Goal: Information Seeking & Learning: Check status

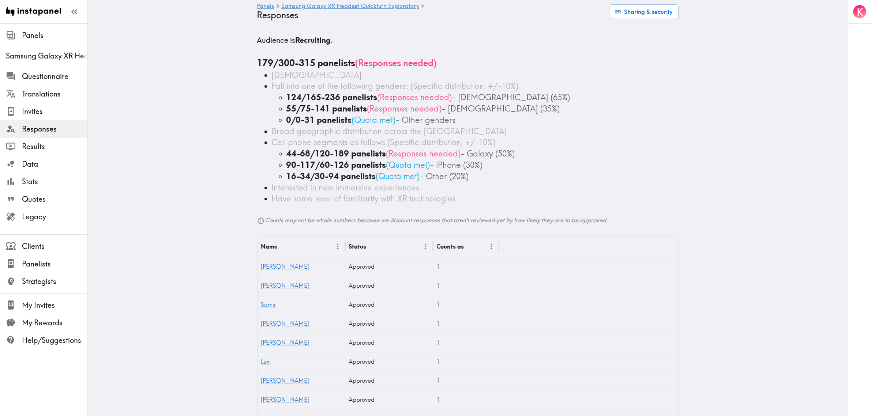
drag, startPoint x: 253, startPoint y: 61, endPoint x: 289, endPoint y: 63, distance: 36.2
click at [327, 68] on div "179/300-315 panelists ( Responses needed )" at bounding box center [467, 63] width 421 height 12
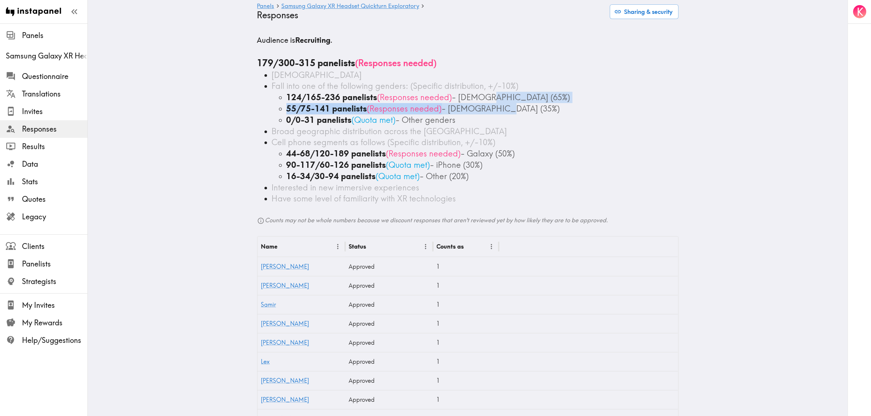
drag, startPoint x: 505, startPoint y: 110, endPoint x: 479, endPoint y: 97, distance: 28.5
click at [479, 97] on ul "124/165-236 panelists ( Responses needed ) - [DEMOGRAPHIC_DATA] (65%) 55/75-141…" at bounding box center [475, 109] width 407 height 34
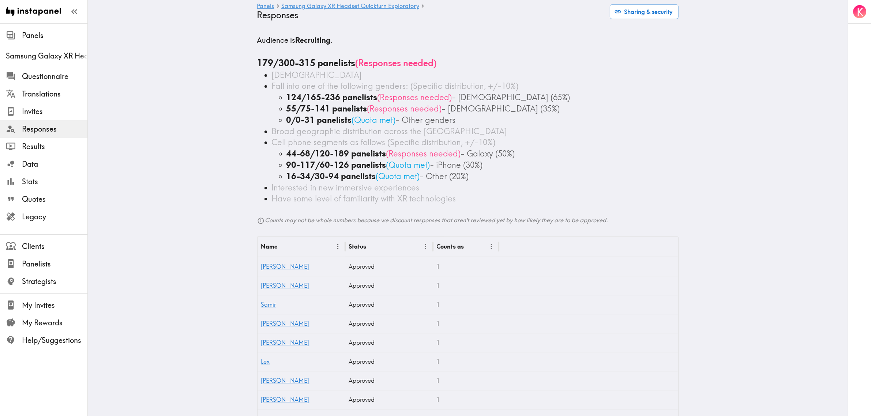
click at [510, 143] on div "Cell phone segments as follows (Specific distribution, +/-10%)" at bounding box center [475, 142] width 407 height 11
drag, startPoint x: 484, startPoint y: 179, endPoint x: 470, endPoint y: 163, distance: 21.3
click at [467, 158] on ul "44-68/120-189 panelists ( Responses needed ) - Galaxy (50%) 90-117/60-126 panel…" at bounding box center [475, 165] width 407 height 34
click at [497, 160] on div "90-117/60-126 panelists ( Quota met ) - iPhone (30%)" at bounding box center [482, 164] width 392 height 11
drag, startPoint x: 410, startPoint y: 128, endPoint x: 423, endPoint y: 127, distance: 13.3
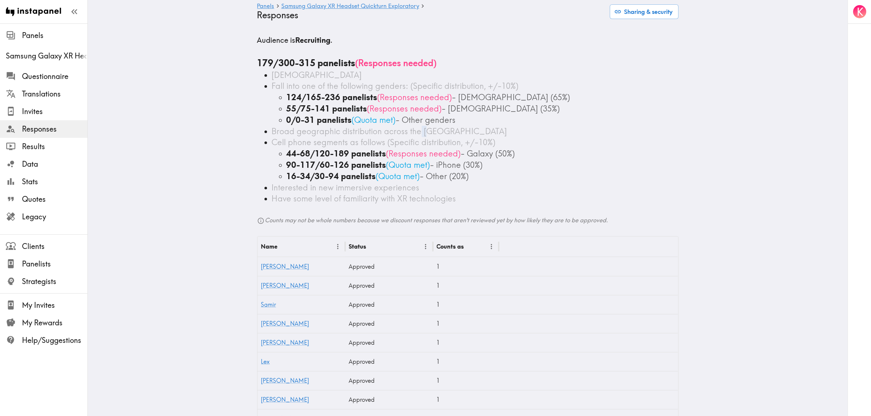
click at [423, 127] on span "Broad geographic distribution across the [GEOGRAPHIC_DATA]" at bounding box center [389, 131] width 235 height 10
click at [430, 128] on div "Broad geographic distribution across the [GEOGRAPHIC_DATA]" at bounding box center [475, 131] width 407 height 11
drag, startPoint x: 426, startPoint y: 131, endPoint x: 253, endPoint y: 123, distance: 173.5
click at [547, 158] on div "44-68/120-189 panelists ( Responses needed ) - Galaxy (50%)" at bounding box center [482, 153] width 392 height 11
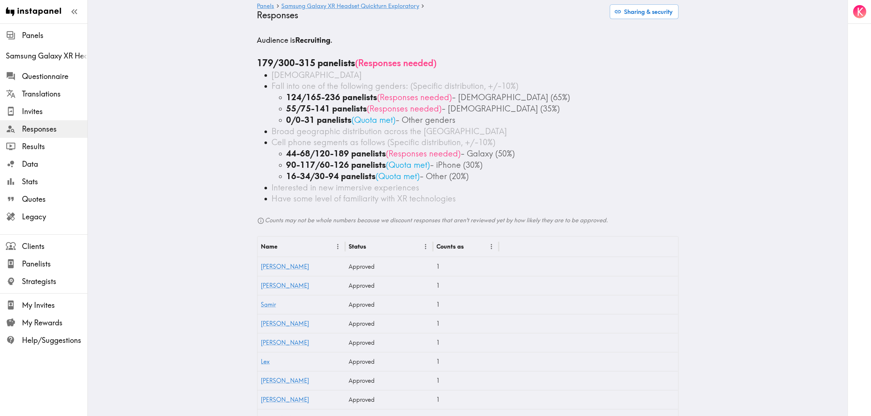
drag, startPoint x: 251, startPoint y: 64, endPoint x: 270, endPoint y: 64, distance: 19.0
click at [282, 64] on b "179/300-315 panelists" at bounding box center [306, 62] width 98 height 11
drag, startPoint x: 274, startPoint y: 64, endPoint x: 291, endPoint y: 63, distance: 17.2
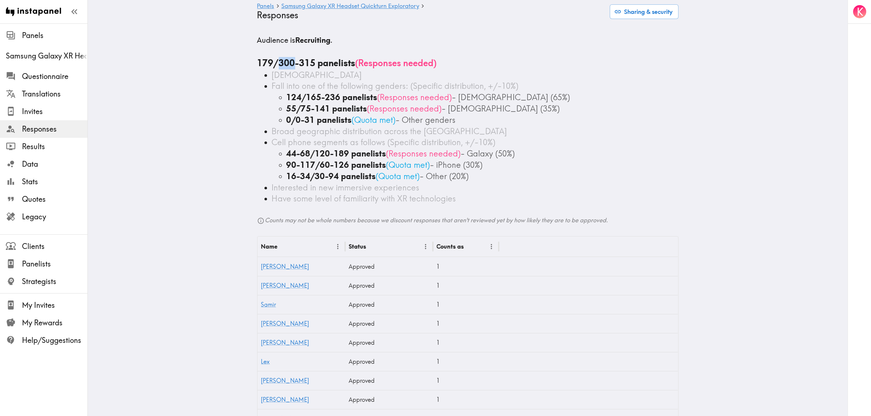
click at [291, 63] on b "179/300-315 panelists" at bounding box center [306, 62] width 98 height 11
drag, startPoint x: 472, startPoint y: 180, endPoint x: 265, endPoint y: 154, distance: 208.5
click at [265, 154] on ul "[DEMOGRAPHIC_DATA] Fall into one of the following genders: (Specific distributi…" at bounding box center [467, 136] width 421 height 135
click at [365, 156] on b "44-68/120-189 panelists" at bounding box center [336, 153] width 100 height 10
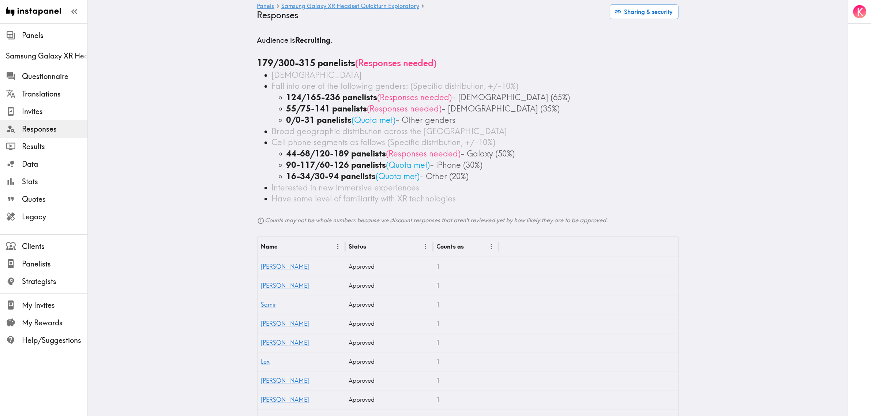
drag, startPoint x: 528, startPoint y: 150, endPoint x: 246, endPoint y: 153, distance: 282.3
drag, startPoint x: 256, startPoint y: 101, endPoint x: 250, endPoint y: 66, distance: 35.4
click at [257, 99] on ul "[DEMOGRAPHIC_DATA] Fall into one of the following genders: (Specific distributi…" at bounding box center [467, 136] width 421 height 135
drag, startPoint x: 248, startPoint y: 60, endPoint x: 291, endPoint y: 60, distance: 42.8
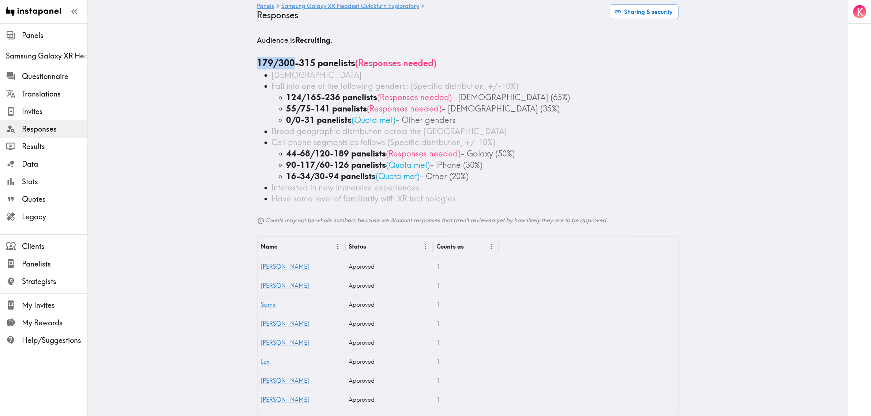
click at [306, 61] on b "179/300-315 panelists" at bounding box center [306, 62] width 98 height 11
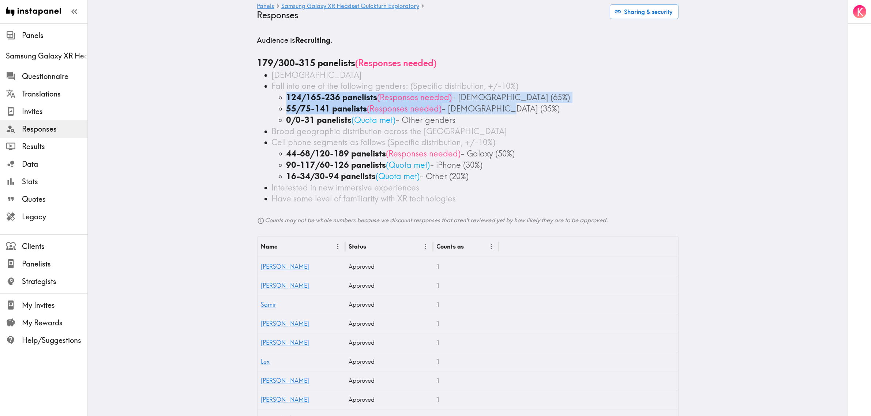
drag, startPoint x: 275, startPoint y: 96, endPoint x: 531, endPoint y: 103, distance: 256.1
click at [531, 103] on ul "124/165-236 panelists ( Responses needed ) - [DEMOGRAPHIC_DATA] (65%) 55/75-141…" at bounding box center [475, 109] width 407 height 34
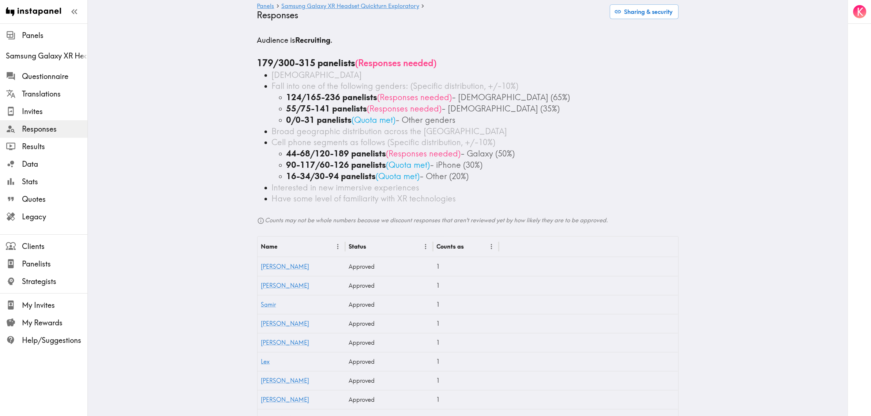
click at [464, 132] on div "Broad geographic distribution across the [GEOGRAPHIC_DATA]" at bounding box center [475, 131] width 407 height 11
drag, startPoint x: 518, startPoint y: 154, endPoint x: 235, endPoint y: 149, distance: 283.1
click at [522, 142] on div "Cell phone segments as follows (Specific distribution, +/-10%)" at bounding box center [475, 142] width 407 height 11
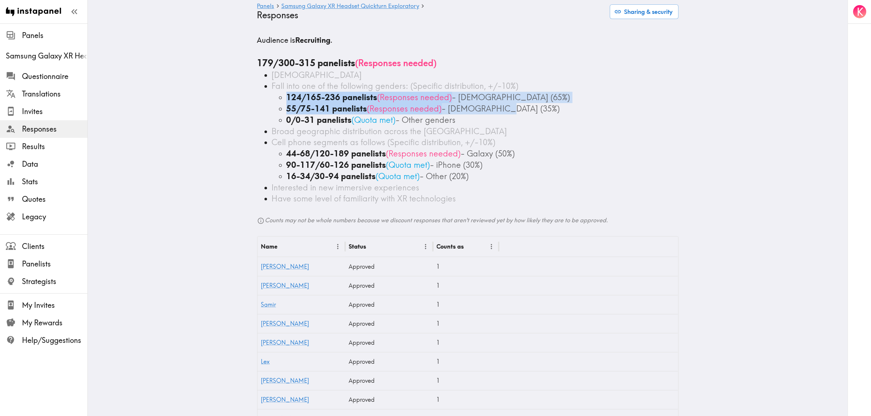
drag, startPoint x: 514, startPoint y: 106, endPoint x: 260, endPoint y: 103, distance: 253.8
click at [260, 103] on ul "[DEMOGRAPHIC_DATA] Fall into one of the following genders: (Specific distributi…" at bounding box center [467, 136] width 421 height 135
click at [434, 99] on span "( Responses needed )" at bounding box center [414, 97] width 75 height 10
drag, startPoint x: 280, startPoint y: 112, endPoint x: 494, endPoint y: 110, distance: 214.3
click at [497, 110] on ul "124/165-236 panelists ( Responses needed ) - [DEMOGRAPHIC_DATA] (65%) 55/75-141…" at bounding box center [475, 109] width 407 height 34
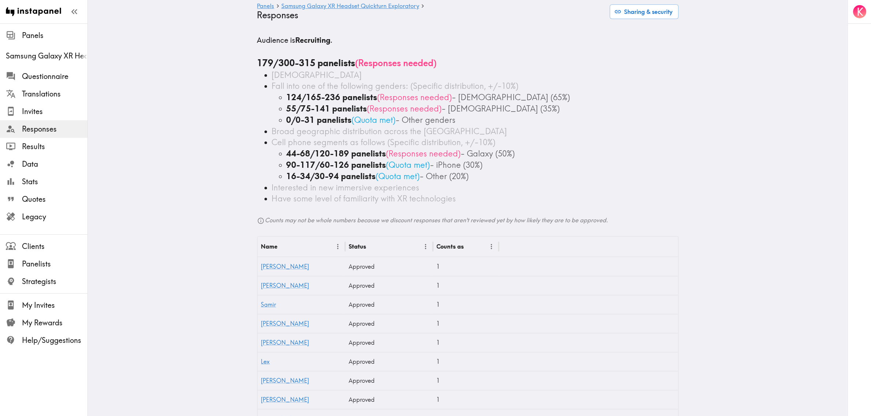
click at [511, 98] on div "124/165-236 panelists ( Responses needed ) - [DEMOGRAPHIC_DATA] (65%)" at bounding box center [482, 97] width 392 height 11
drag, startPoint x: 386, startPoint y: 94, endPoint x: 244, endPoint y: 94, distance: 141.5
click at [596, 160] on div "90-117/60-126 panelists ( Quota met ) - iPhone (30%)" at bounding box center [482, 164] width 392 height 11
drag, startPoint x: 416, startPoint y: 144, endPoint x: 465, endPoint y: 154, distance: 50.1
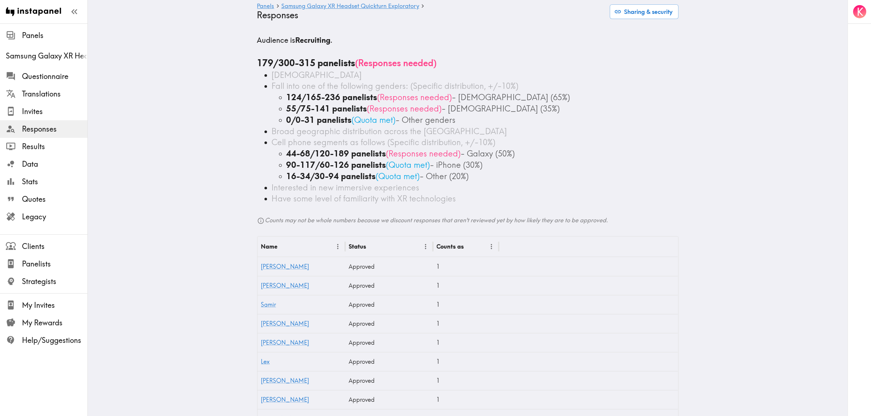
click at [513, 159] on div "90-117/60-126 panelists ( Quota met ) - iPhone (30%)" at bounding box center [482, 164] width 392 height 11
click at [46, 114] on span "Invites" at bounding box center [54, 111] width 65 height 10
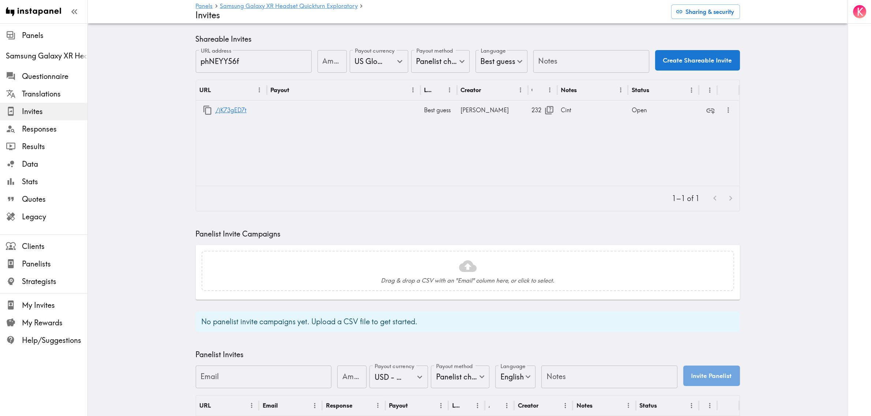
scroll to position [183, 0]
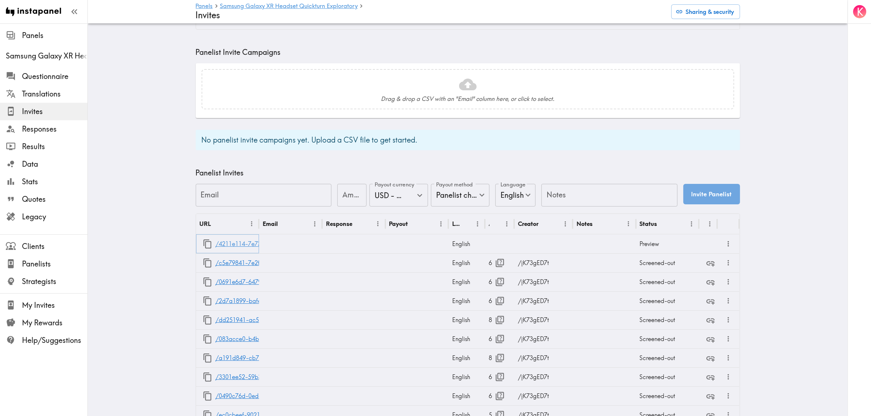
click at [237, 240] on link "/4211e114-7e73-4962-9327-97f808d2300c" at bounding box center [274, 244] width 119 height 19
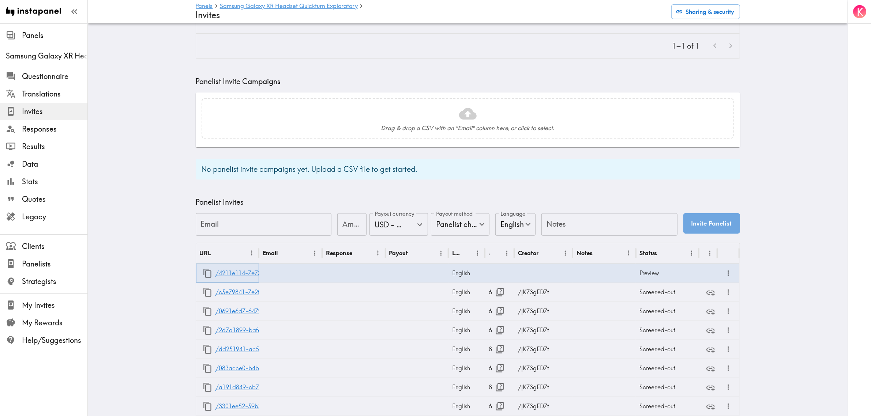
scroll to position [137, 0]
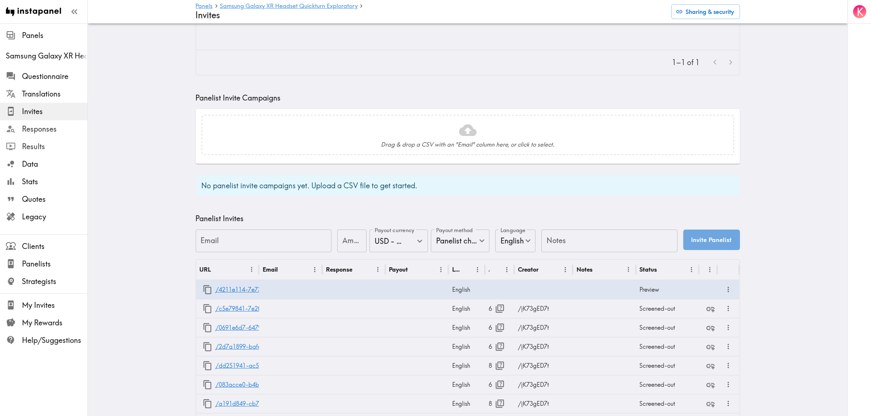
drag, startPoint x: 30, startPoint y: 129, endPoint x: 57, endPoint y: 142, distance: 29.9
click at [30, 129] on span "Responses" at bounding box center [54, 129] width 65 height 10
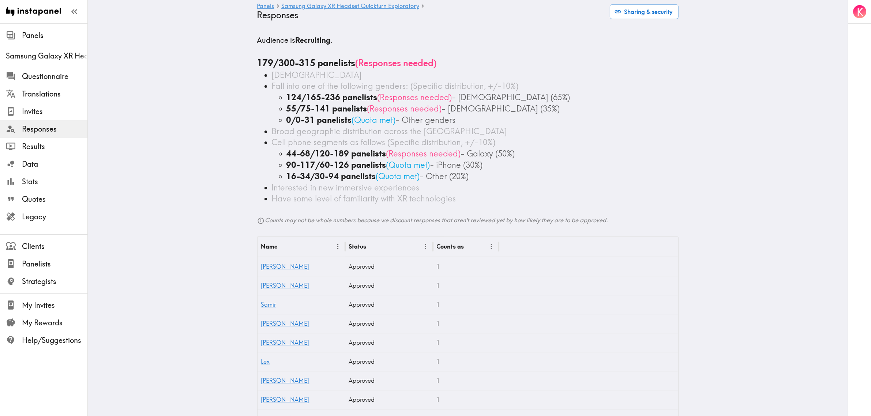
drag, startPoint x: 531, startPoint y: 152, endPoint x: 501, endPoint y: 183, distance: 42.2
click at [357, 152] on div "44-68/120-189 panelists ( Responses needed ) - Galaxy (50%)" at bounding box center [482, 153] width 392 height 11
click at [501, 183] on div "Interested in new immersive experiences" at bounding box center [475, 187] width 407 height 11
drag, startPoint x: 470, startPoint y: 174, endPoint x: 258, endPoint y: 163, distance: 212.3
click at [258, 163] on ul "[DEMOGRAPHIC_DATA] Fall into one of the following genders: (Specific distributi…" at bounding box center [467, 136] width 421 height 135
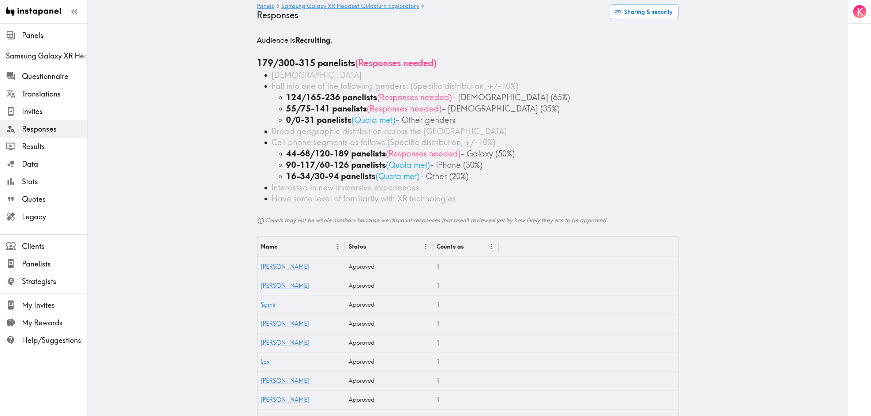
click at [516, 154] on div "44-68/120-189 panelists ( Responses needed ) - Galaxy (50%)" at bounding box center [482, 153] width 392 height 11
drag, startPoint x: 540, startPoint y: 148, endPoint x: 242, endPoint y: 158, distance: 297.8
click at [547, 103] on div "55/75-141 panelists ( Responses needed ) - [DEMOGRAPHIC_DATA] (35%)" at bounding box center [482, 108] width 392 height 11
click at [531, 143] on div "Cell phone segments as follows (Specific distribution, +/-10%)" at bounding box center [475, 142] width 407 height 11
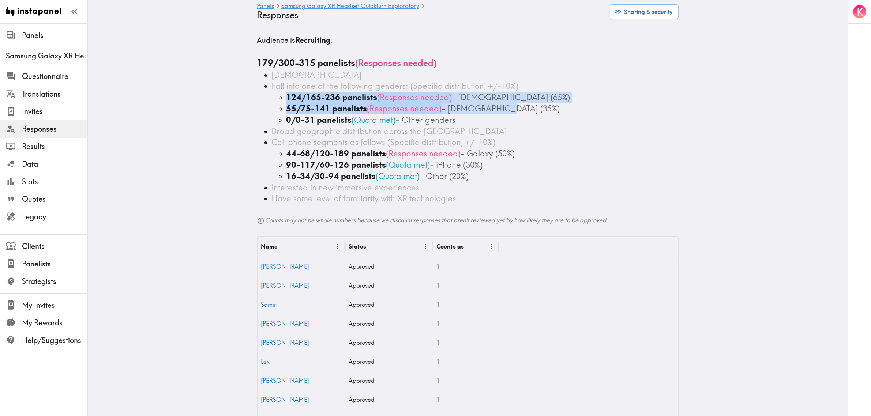
drag, startPoint x: 280, startPoint y: 96, endPoint x: 516, endPoint y: 110, distance: 235.9
click at [516, 110] on ul "124/165-236 panelists ( Responses needed ) - [DEMOGRAPHIC_DATA] (65%) 55/75-141…" at bounding box center [475, 109] width 407 height 34
click at [514, 110] on div "55/75-141 panelists ( Responses needed ) - [DEMOGRAPHIC_DATA] (35%)" at bounding box center [482, 108] width 392 height 11
drag, startPoint x: 512, startPoint y: 110, endPoint x: 263, endPoint y: 95, distance: 250.2
click at [263, 95] on ul "[DEMOGRAPHIC_DATA] Fall into one of the following genders: (Specific distributi…" at bounding box center [467, 136] width 421 height 135
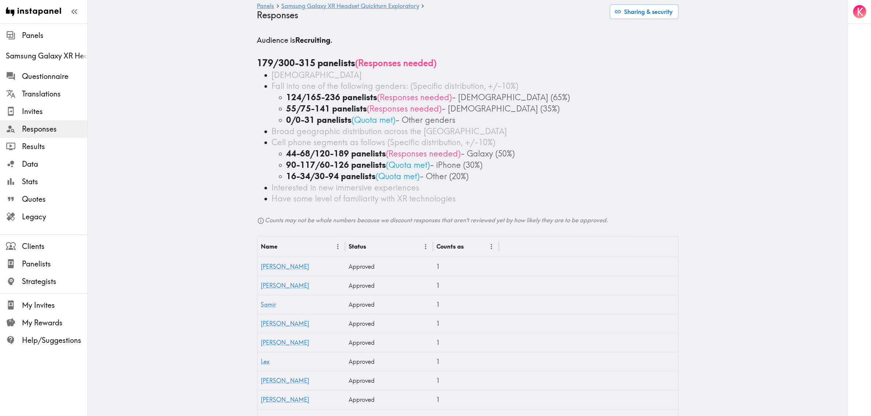
click at [352, 117] on span "( Quota met )" at bounding box center [374, 120] width 44 height 10
drag, startPoint x: 505, startPoint y: 178, endPoint x: 270, endPoint y: 149, distance: 237.6
click at [272, 149] on ul "44-68/120-189 panelists ( Responses needed ) - Galaxy (50%) 90-117/60-126 panel…" at bounding box center [475, 165] width 407 height 34
click at [287, 151] on b "44-68/120-189 panelists" at bounding box center [336, 153] width 100 height 10
drag, startPoint x: 495, startPoint y: 151, endPoint x: 255, endPoint y: 156, distance: 240.3
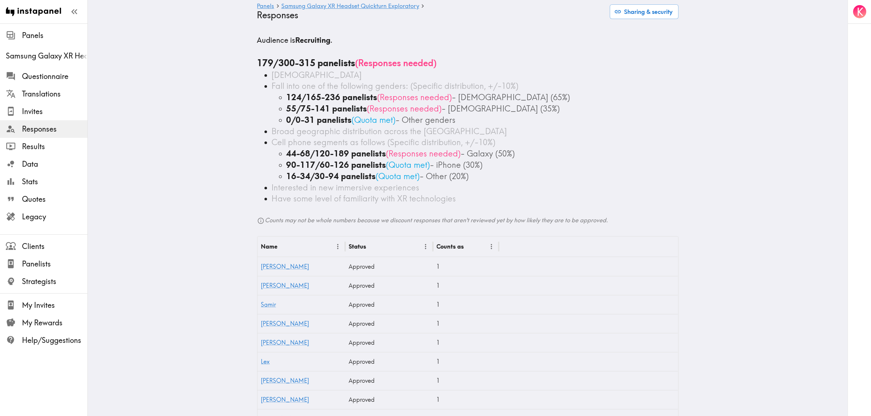
click at [257, 156] on ul "[DEMOGRAPHIC_DATA] Fall into one of the following genders: (Specific distributi…" at bounding box center [467, 136] width 421 height 135
click at [370, 162] on b "90-117/60-126 panelists" at bounding box center [336, 165] width 100 height 10
click at [520, 156] on div "44-68/120-189 panelists ( Responses needed ) - Galaxy (50%)" at bounding box center [482, 153] width 392 height 11
drag, startPoint x: 478, startPoint y: 176, endPoint x: 271, endPoint y: 151, distance: 207.7
click at [272, 151] on ul "44-68/120-189 panelists ( Responses needed ) - Galaxy (50%) 90-117/60-126 panel…" at bounding box center [475, 165] width 407 height 34
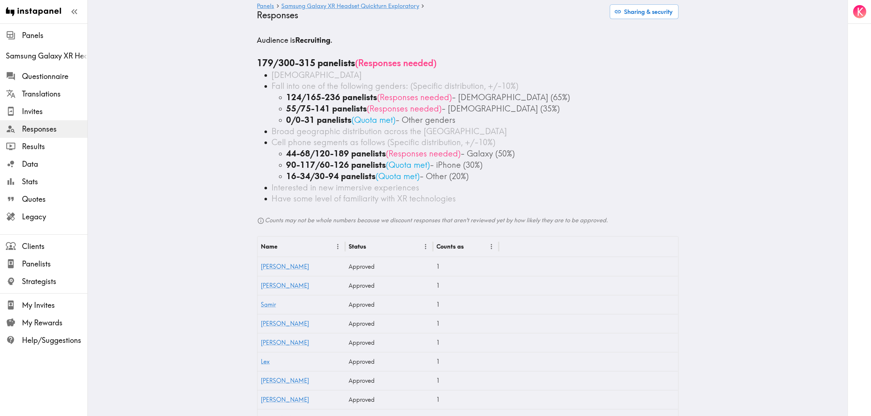
click at [514, 174] on div "16-34/30-94 panelists ( Quota met ) - Other (20%)" at bounding box center [482, 176] width 392 height 11
click at [472, 182] on div "Interested in new immersive experiences" at bounding box center [475, 187] width 407 height 11
drag, startPoint x: 520, startPoint y: 152, endPoint x: 294, endPoint y: 152, distance: 226.0
click at [266, 156] on ul "[DEMOGRAPHIC_DATA] Fall into one of the following genders: (Specific distributi…" at bounding box center [467, 136] width 421 height 135
click at [461, 155] on span "- Galaxy (50%)" at bounding box center [488, 153] width 54 height 10
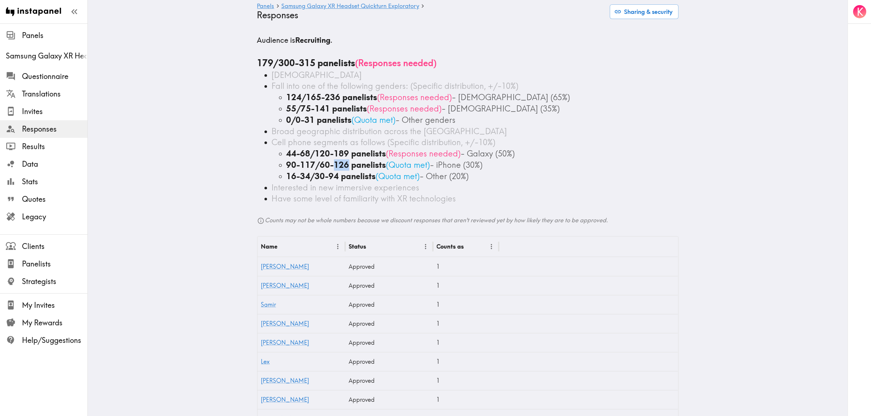
drag, startPoint x: 345, startPoint y: 166, endPoint x: 330, endPoint y: 167, distance: 14.7
click at [330, 167] on b "90-117/60-126 panelists" at bounding box center [336, 165] width 100 height 10
click at [376, 179] on span "( Quota met )" at bounding box center [398, 176] width 44 height 10
drag, startPoint x: 331, startPoint y: 163, endPoint x: 346, endPoint y: 164, distance: 14.6
click at [346, 164] on b "90-117/60-126 panelists" at bounding box center [336, 165] width 100 height 10
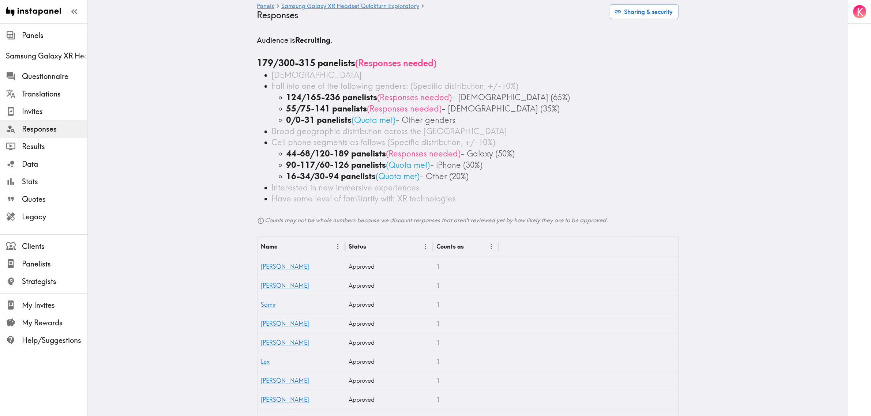
click at [310, 169] on b "90-117/60-126 panelists" at bounding box center [336, 165] width 100 height 10
drag, startPoint x: 310, startPoint y: 165, endPoint x: 275, endPoint y: 165, distance: 35.1
click at [286, 165] on li "90-117/60-126 panelists ( Quota met ) - iPhone (30%)" at bounding box center [482, 164] width 392 height 11
click at [447, 169] on span "- iPhone (30%)" at bounding box center [456, 165] width 53 height 10
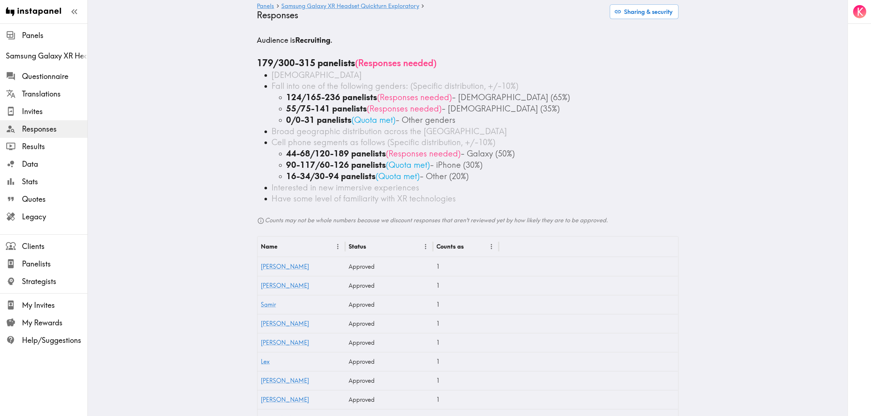
click at [505, 178] on div "16-34/30-94 panelists ( Quota met ) - Other (20%)" at bounding box center [482, 176] width 392 height 11
click at [464, 165] on div "90-117/60-126 panelists ( Quota met ) - iPhone (30%)" at bounding box center [482, 164] width 392 height 11
click at [461, 171] on span "- Other (20%)" at bounding box center [444, 176] width 49 height 10
click at [503, 173] on div "16-34/30-94 panelists ( Quota met ) - Other (20%)" at bounding box center [482, 176] width 392 height 11
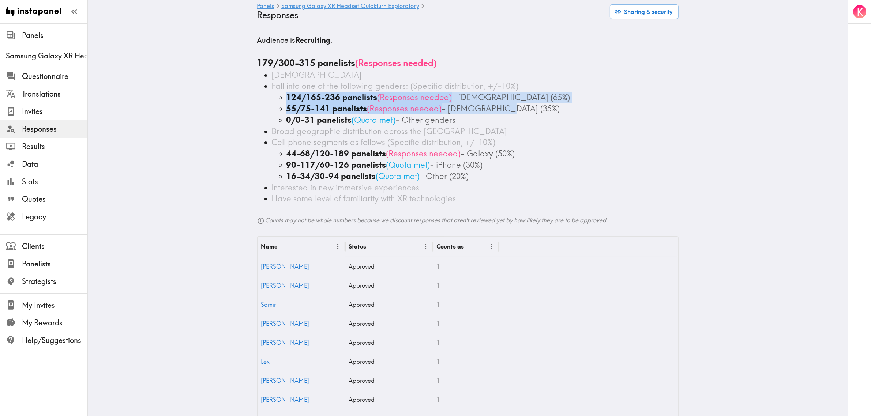
drag, startPoint x: 374, startPoint y: 113, endPoint x: 255, endPoint y: 96, distance: 120.4
click at [257, 96] on ul "[DEMOGRAPHIC_DATA] Fall into one of the following genders: (Specific distributi…" at bounding box center [467, 136] width 421 height 135
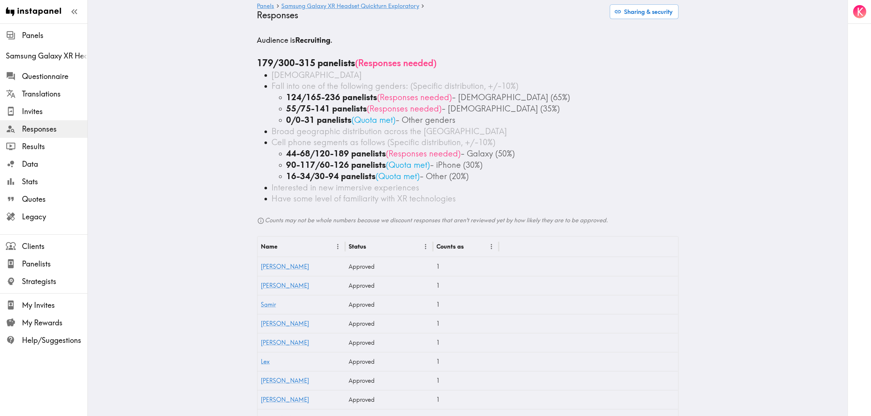
click at [602, 120] on div "0/0-31 panelists ( Quota met ) - Other genders" at bounding box center [482, 119] width 392 height 11
drag, startPoint x: 269, startPoint y: 72, endPoint x: 357, endPoint y: 73, distance: 88.1
click at [357, 73] on div "[DEMOGRAPHIC_DATA]" at bounding box center [475, 74] width 407 height 11
click at [342, 74] on div "[DEMOGRAPHIC_DATA]" at bounding box center [475, 74] width 407 height 11
drag, startPoint x: 286, startPoint y: 71, endPoint x: 243, endPoint y: 71, distance: 42.8
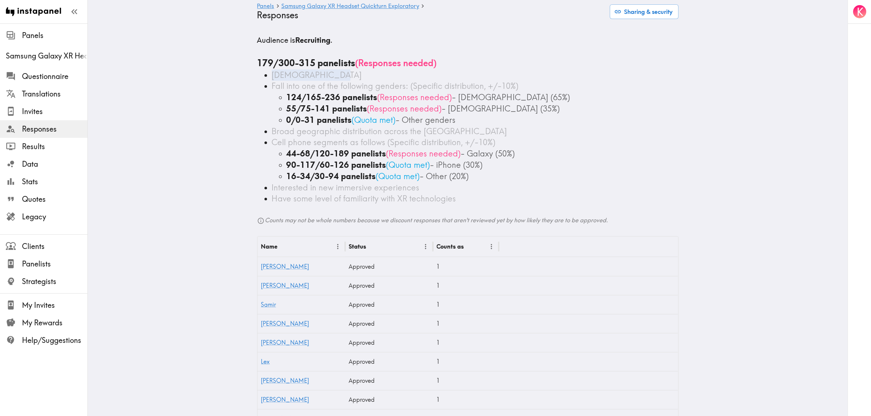
drag, startPoint x: 32, startPoint y: 114, endPoint x: 35, endPoint y: 118, distance: 4.9
click at [32, 114] on span "Invites" at bounding box center [54, 111] width 65 height 10
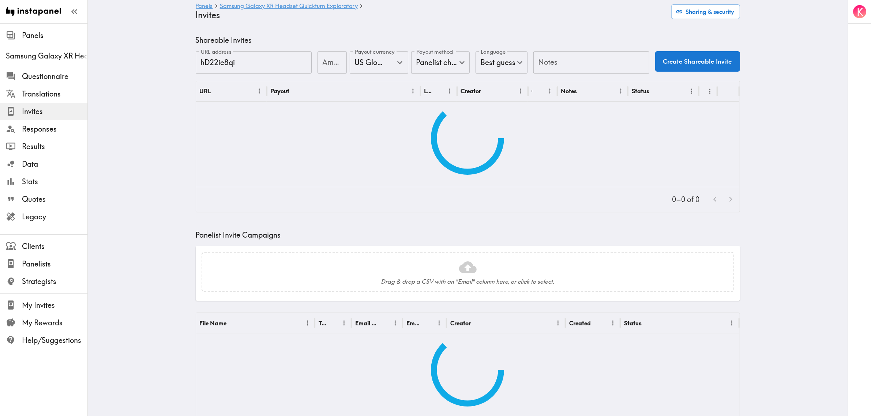
type input "US Global Equivalent - converted and cost-of-living adjusted"
type input "USD - US Dollar ([GEOGRAPHIC_DATA], [US_STATE], [GEOGRAPHIC_DATA], [GEOGRAPHIC_…"
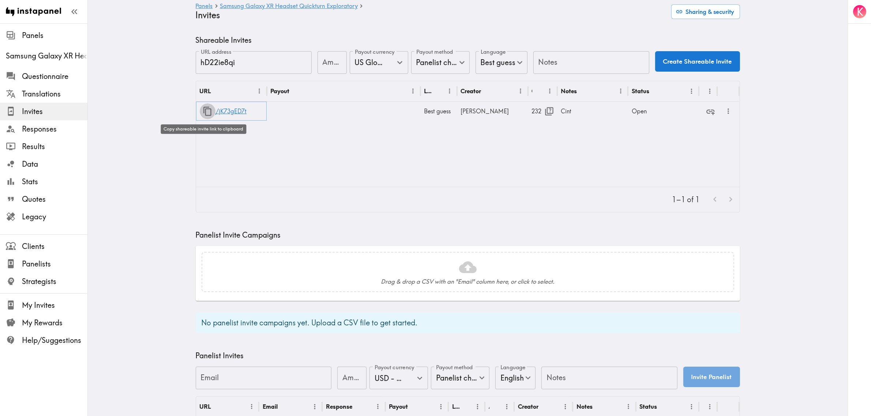
click at [207, 109] on icon "button" at bounding box center [207, 111] width 8 height 9
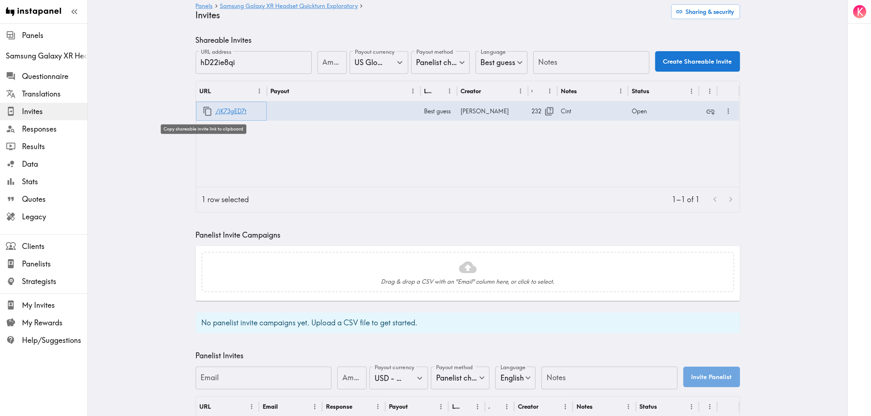
click at [206, 113] on icon "button" at bounding box center [208, 111] width 10 height 10
click at [203, 116] on icon "button" at bounding box center [208, 111] width 10 height 10
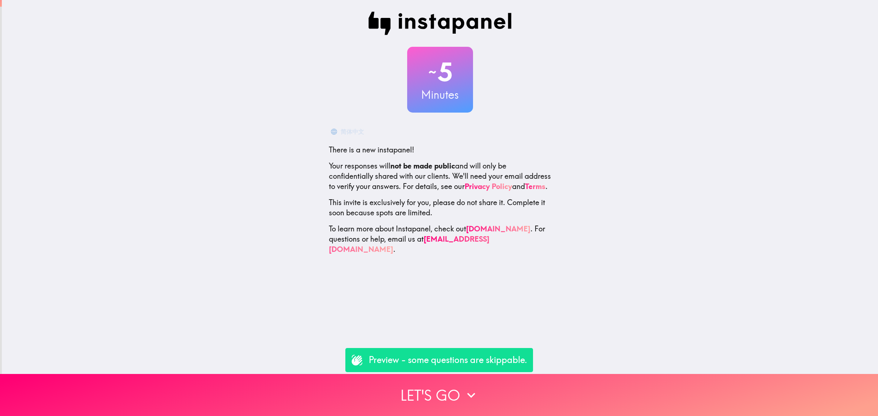
drag, startPoint x: 414, startPoint y: 81, endPoint x: 435, endPoint y: 74, distance: 21.9
click at [425, 86] on h2 "~ 5" at bounding box center [440, 72] width 66 height 30
click at [445, 89] on h3 "Minutes" at bounding box center [440, 94] width 66 height 15
